Goal: Navigation & Orientation: Find specific page/section

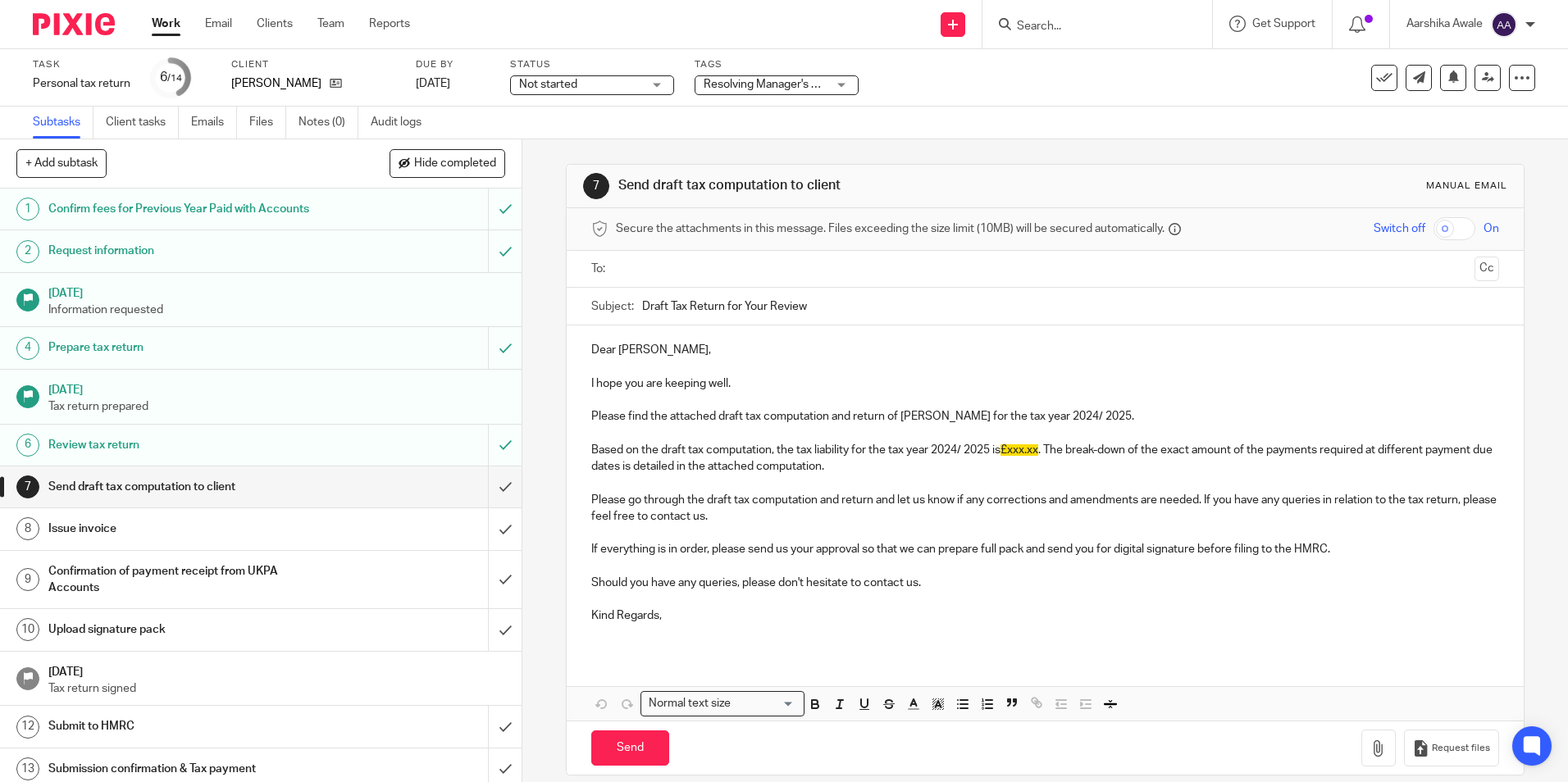
click at [37, 23] on img at bounding box center [73, 24] width 82 height 22
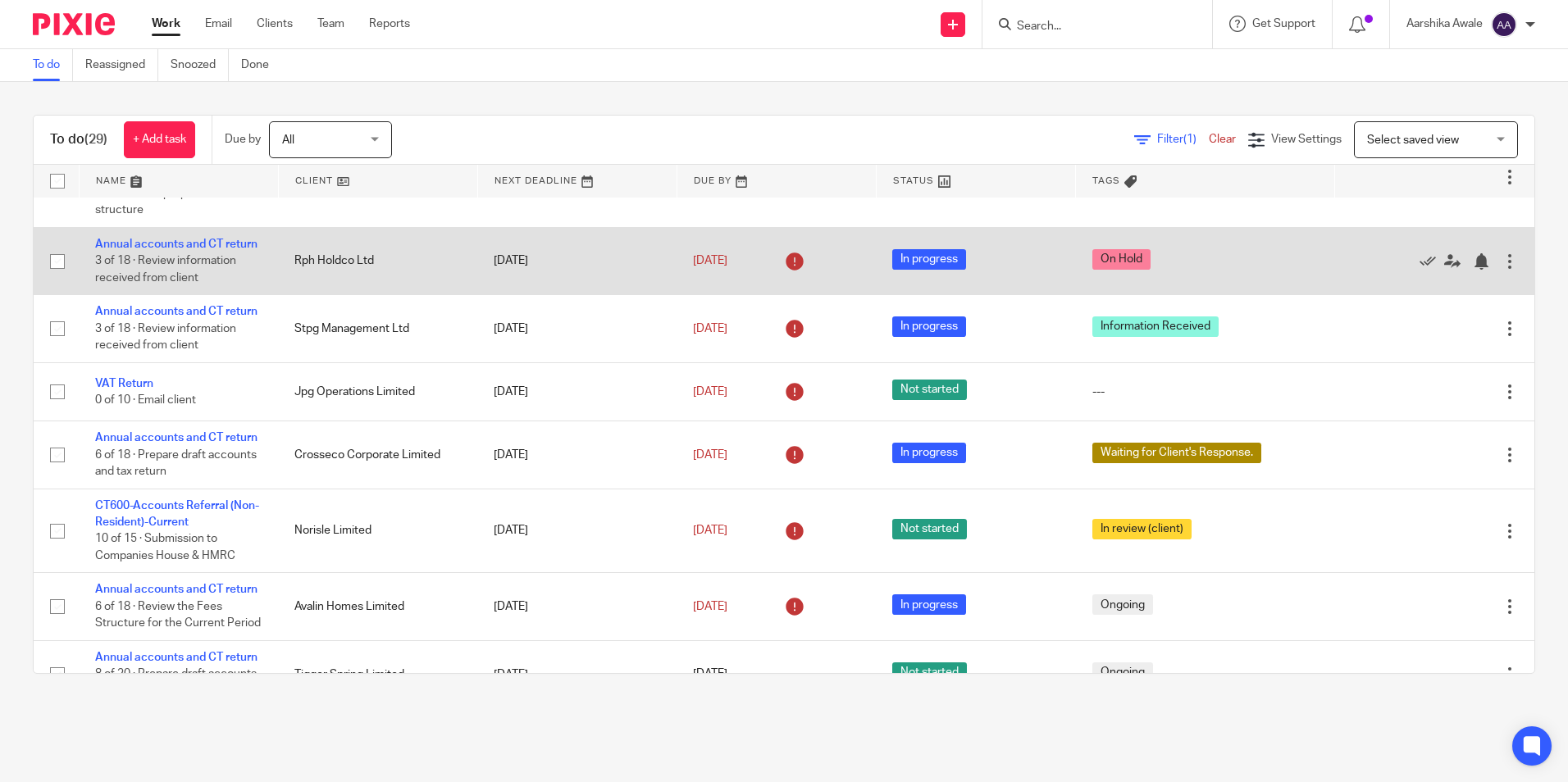
scroll to position [246, 0]
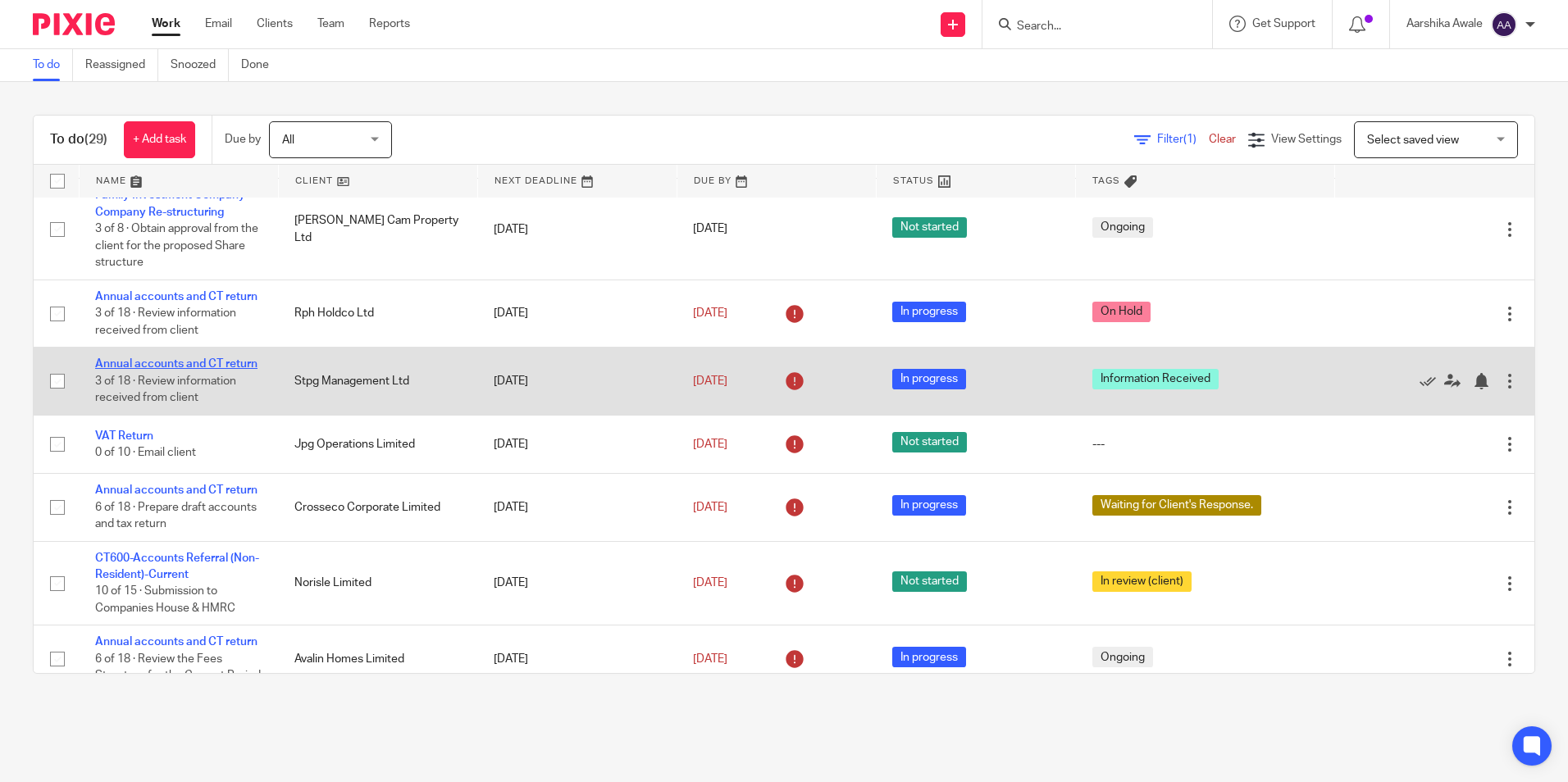
click at [172, 370] on link "Annual accounts and CT return" at bounding box center [175, 364] width 162 height 12
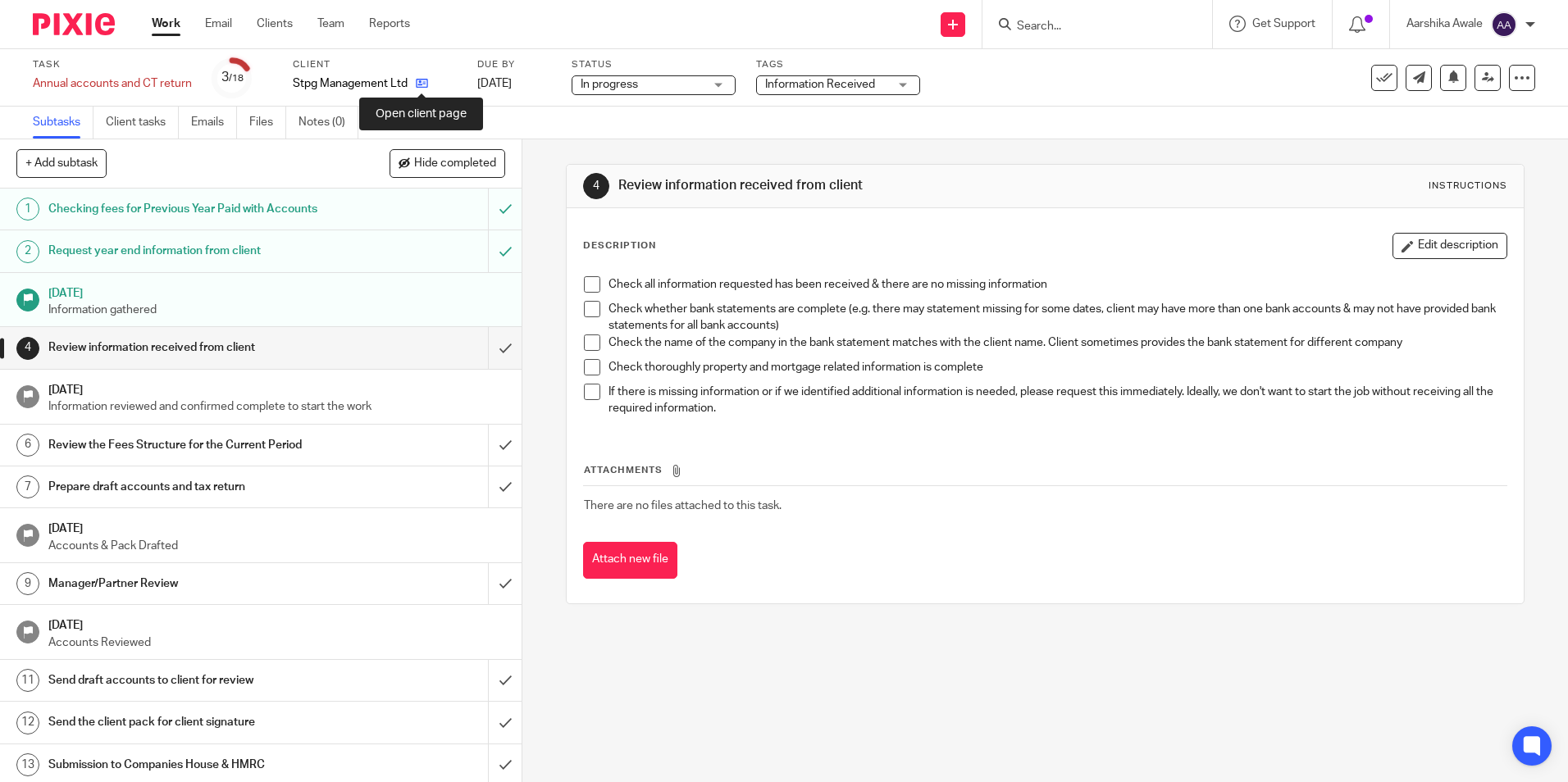
click at [422, 82] on icon at bounding box center [422, 83] width 12 height 12
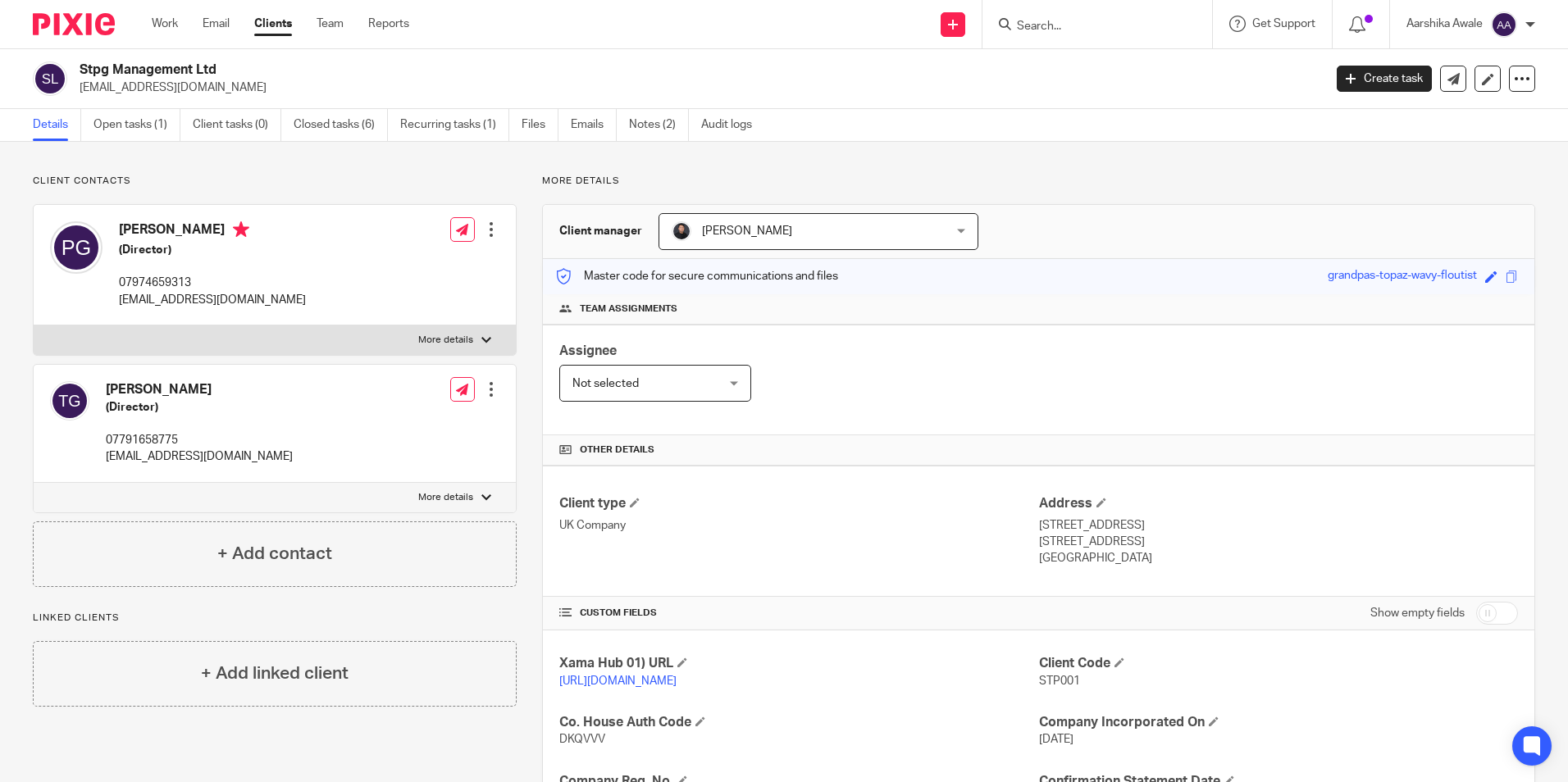
click at [61, 31] on img at bounding box center [73, 24] width 82 height 22
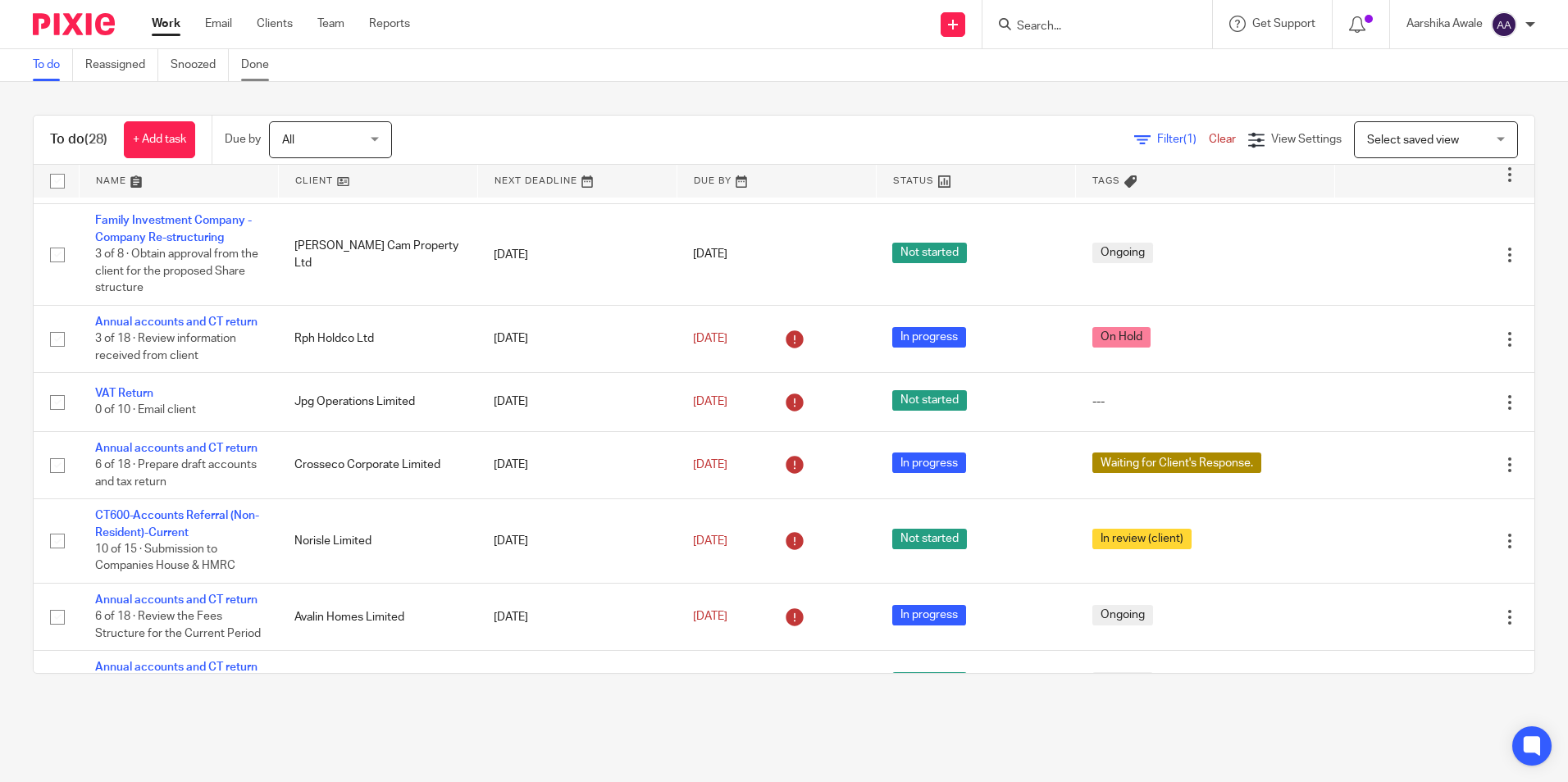
scroll to position [82, 0]
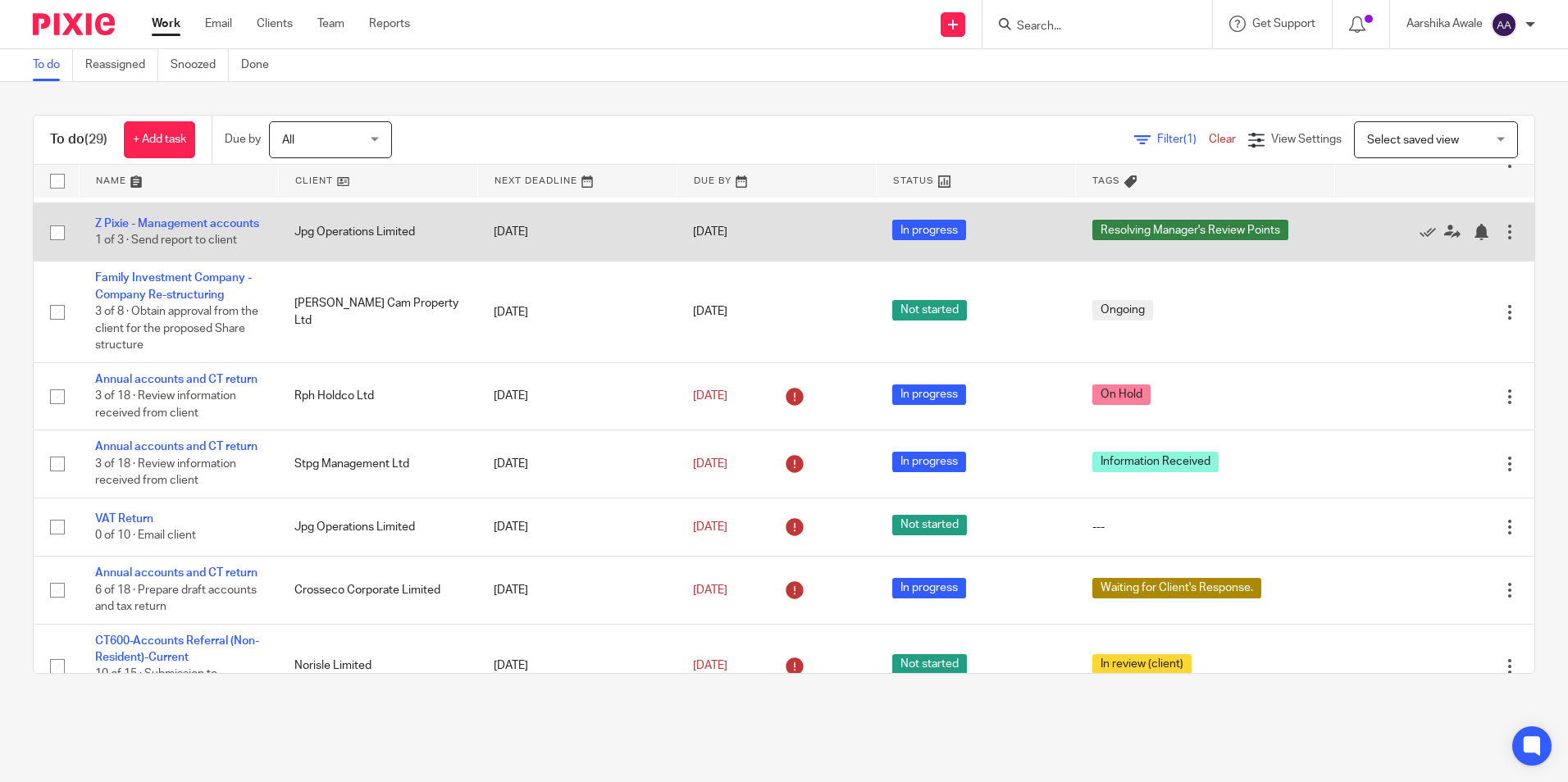
scroll to position [164, 0]
